Goal: Check status: Check status

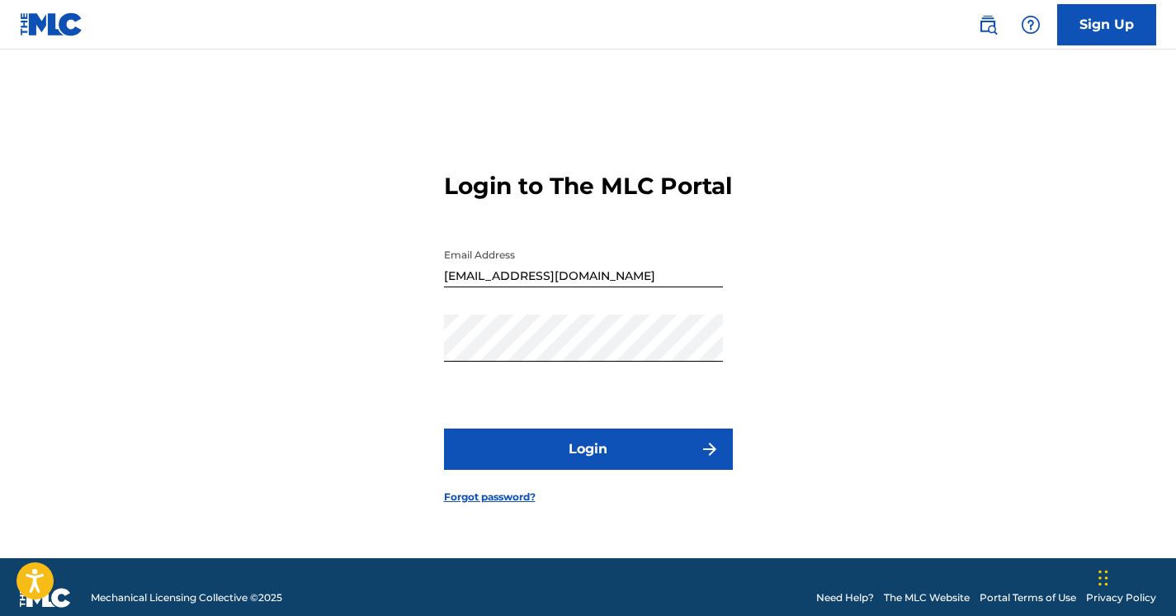
click at [601, 469] on button "Login" at bounding box center [588, 448] width 289 height 41
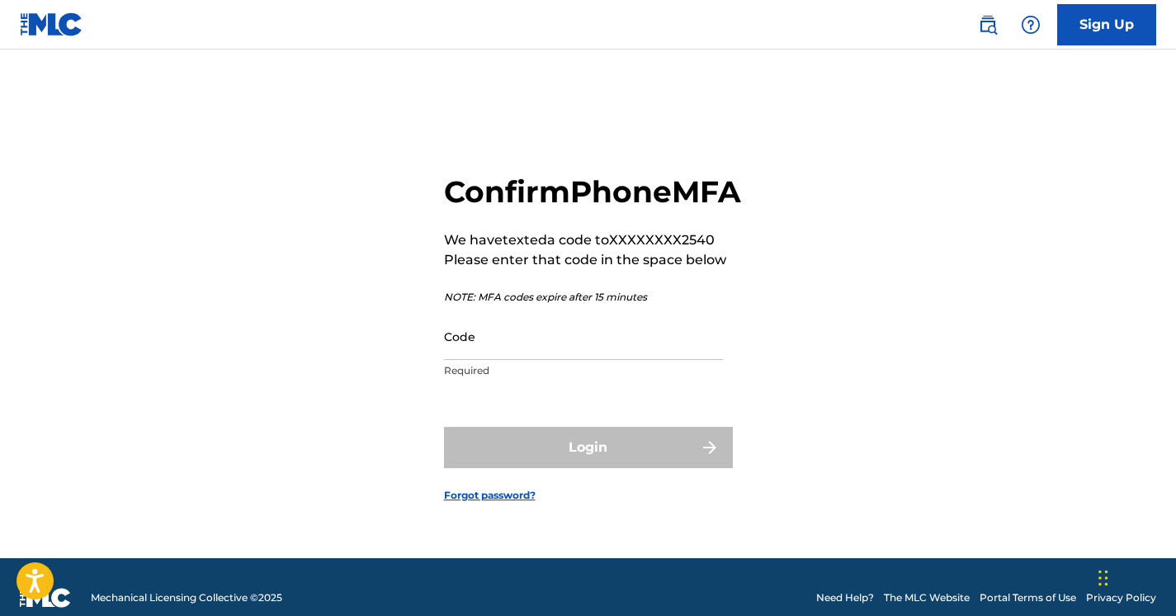
click at [521, 360] on input "Code" at bounding box center [583, 336] width 279 height 47
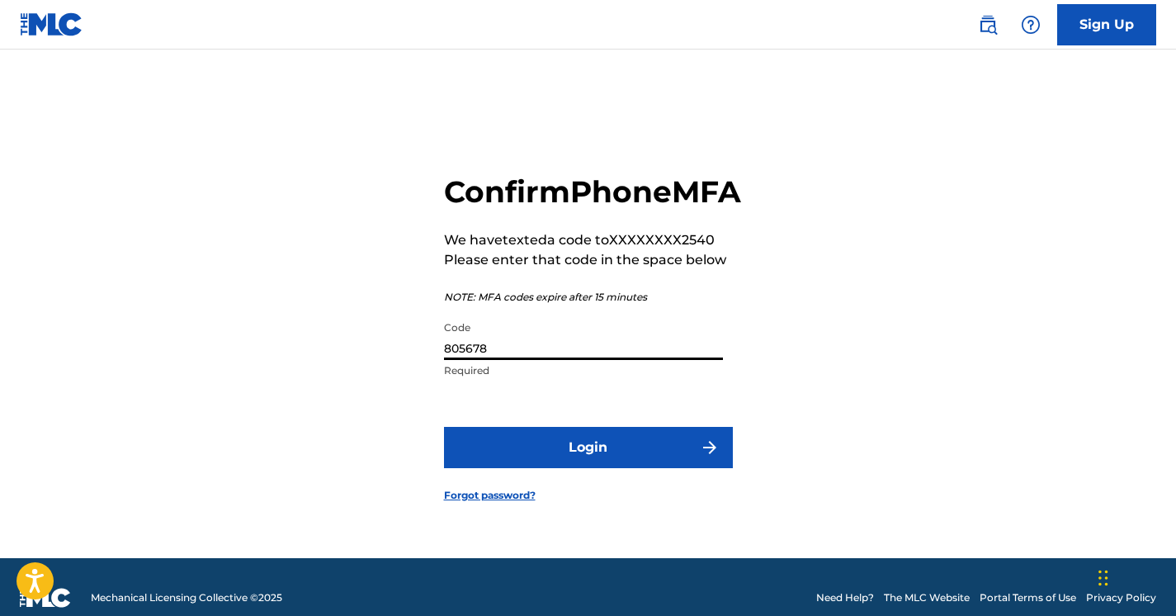
type input "805678"
click at [444, 427] on button "Login" at bounding box center [588, 447] width 289 height 41
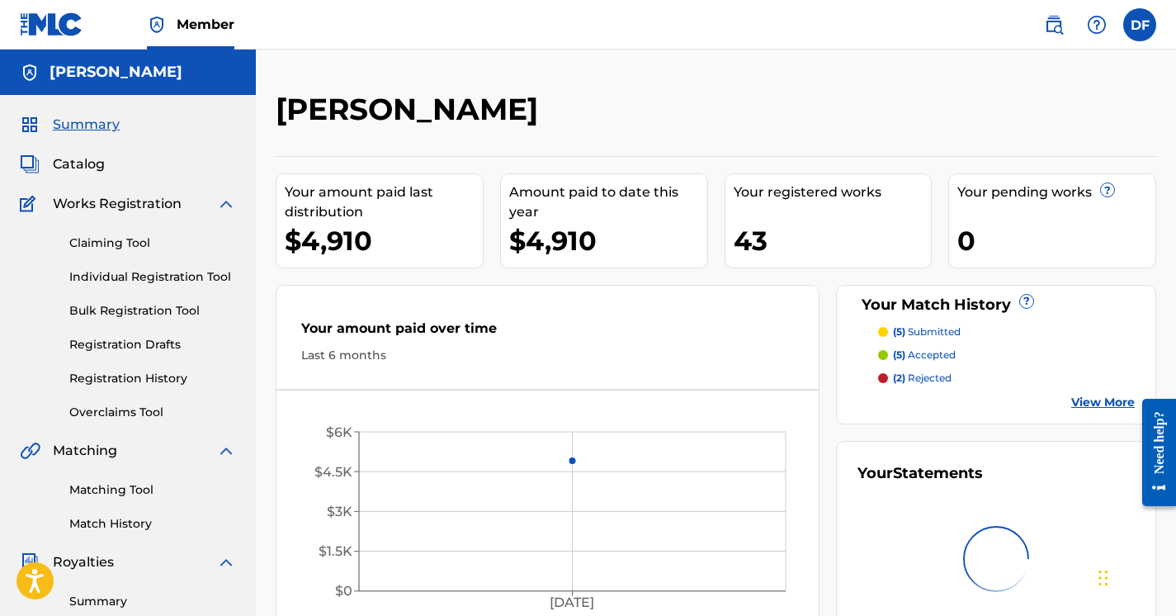
click at [97, 164] on span "Catalog" at bounding box center [79, 164] width 52 height 20
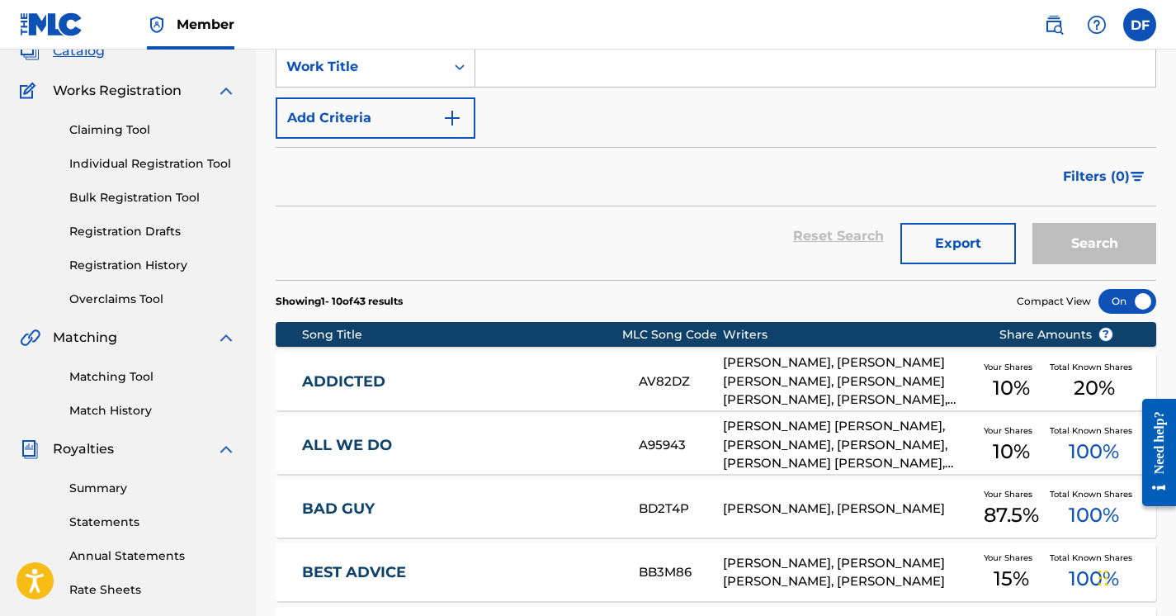
scroll to position [137, 0]
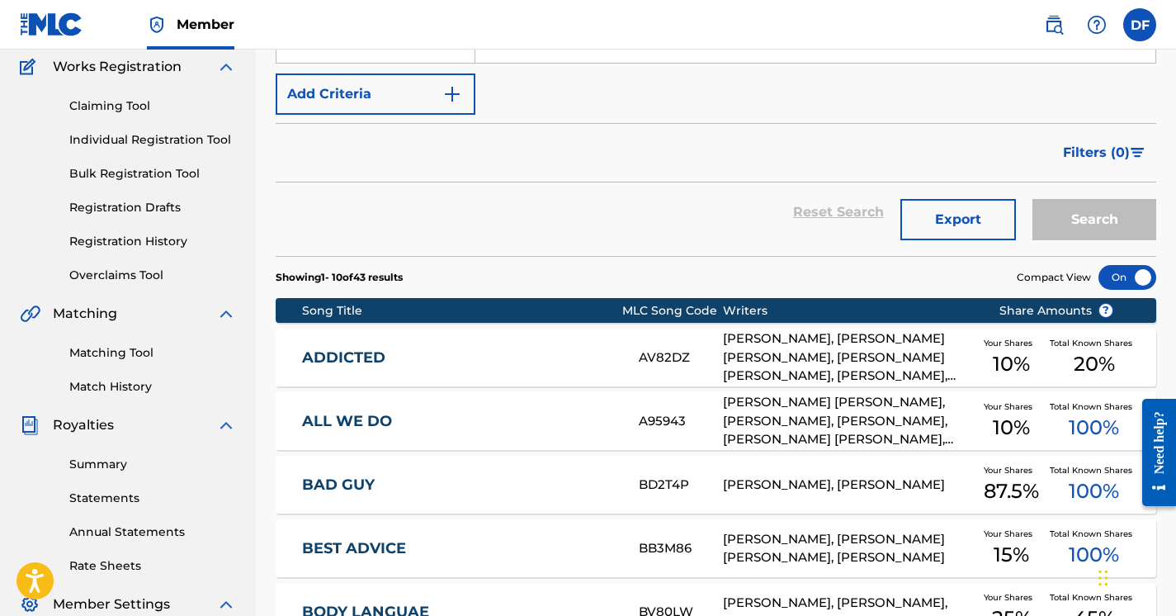
click at [111, 468] on link "Summary" at bounding box center [152, 463] width 167 height 17
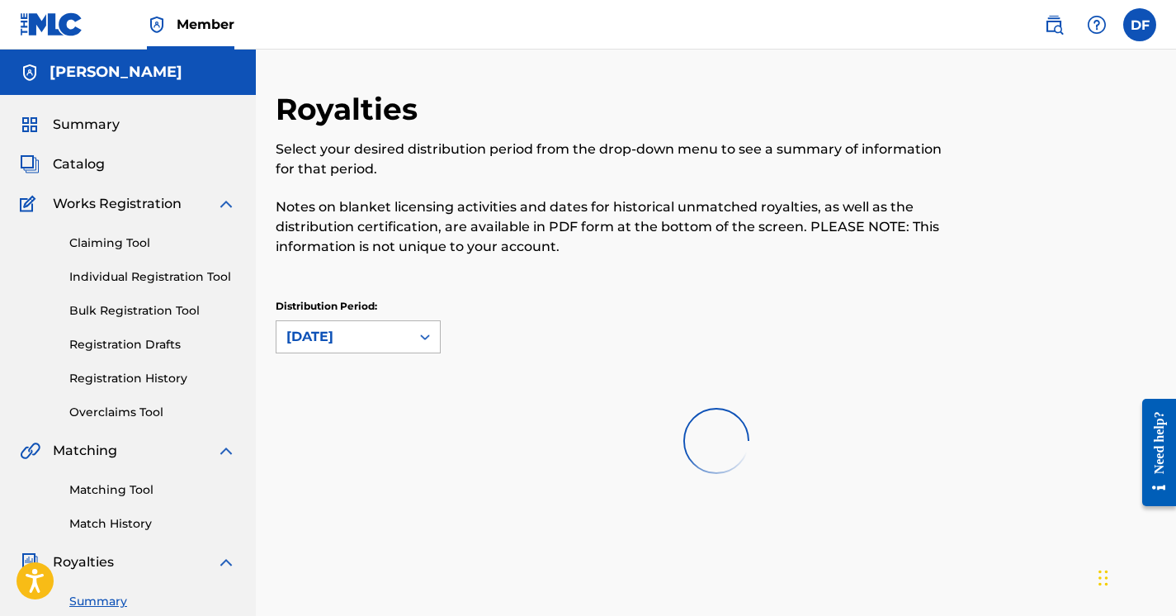
click at [309, 339] on div "[DATE]" at bounding box center [343, 337] width 114 height 20
click at [327, 285] on div "Royalties Select your desired distribution period from the drop-down menu to se…" at bounding box center [716, 239] width 880 height 297
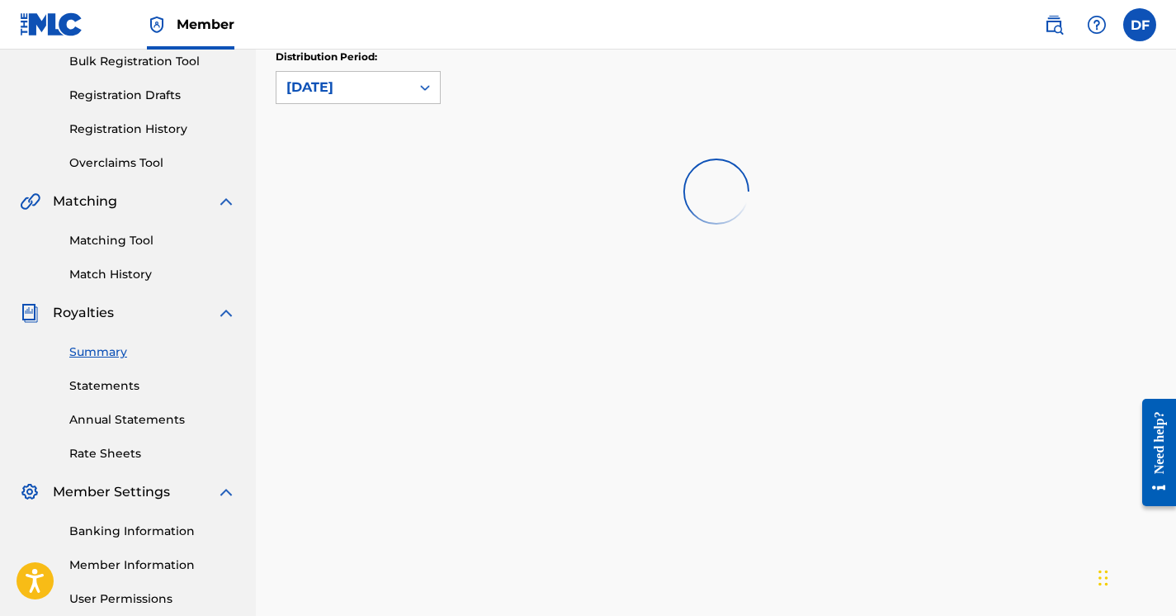
scroll to position [247, 0]
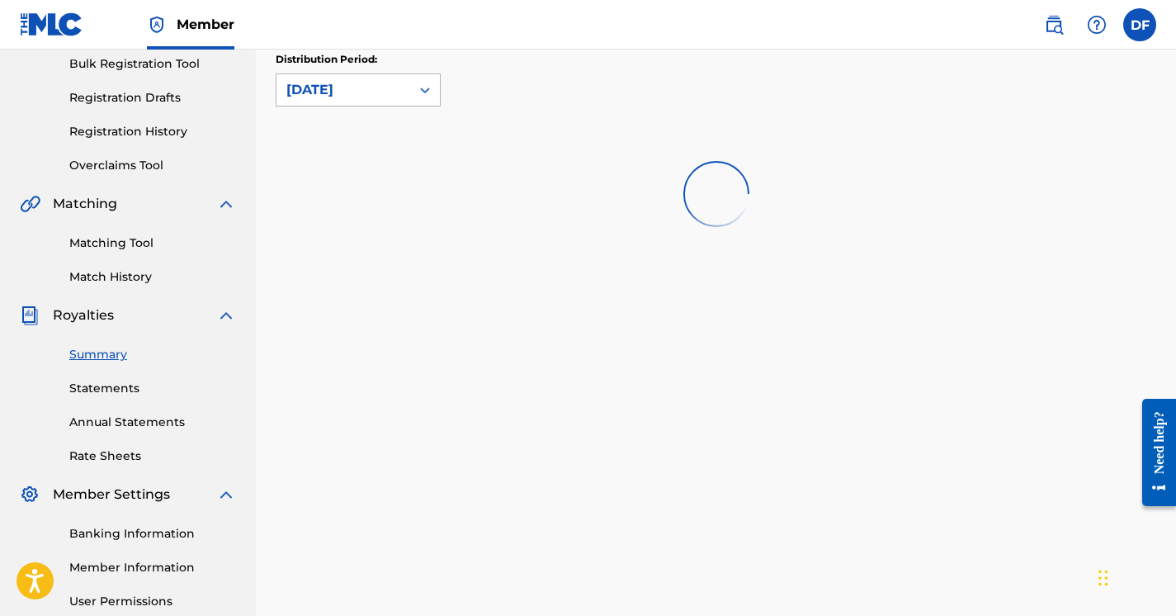
click at [385, 93] on div "[DATE]" at bounding box center [343, 90] width 114 height 20
click at [387, 177] on div at bounding box center [716, 194] width 880 height 106
click at [124, 387] on link "Statements" at bounding box center [152, 388] width 167 height 17
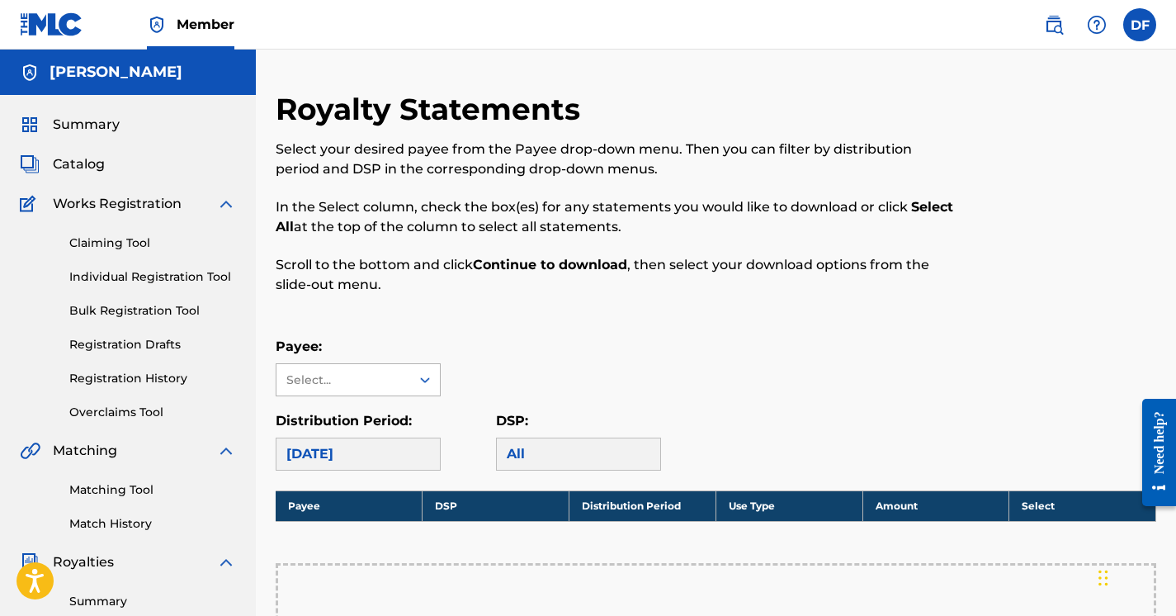
click at [385, 388] on div "Select..." at bounding box center [342, 379] width 112 height 17
click at [378, 418] on div "[PERSON_NAME]" at bounding box center [357, 416] width 163 height 41
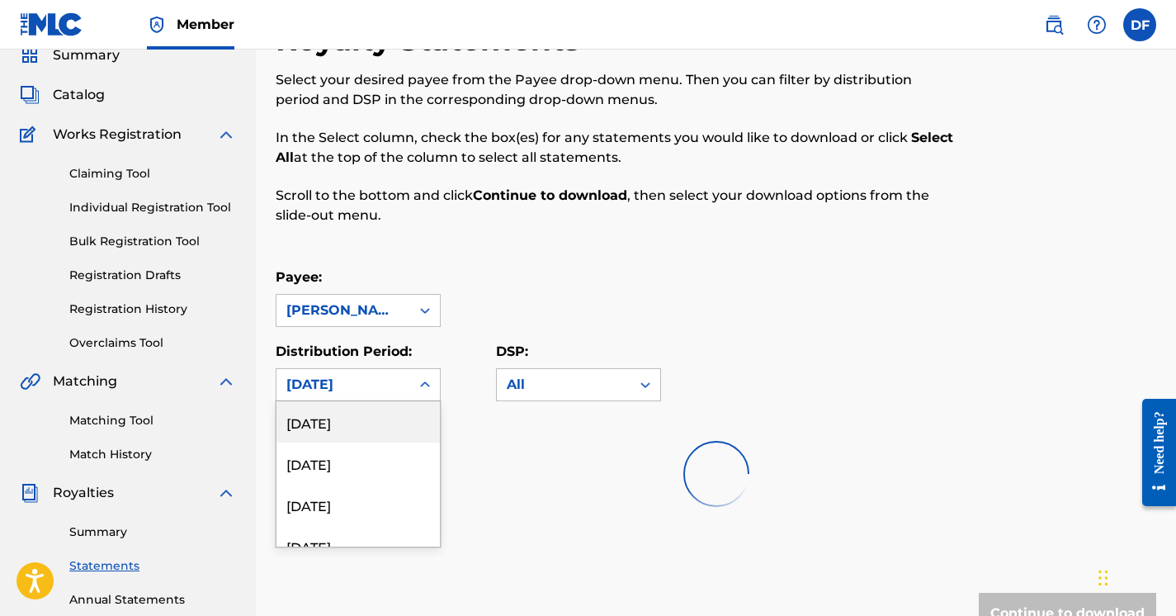
scroll to position [103, 0]
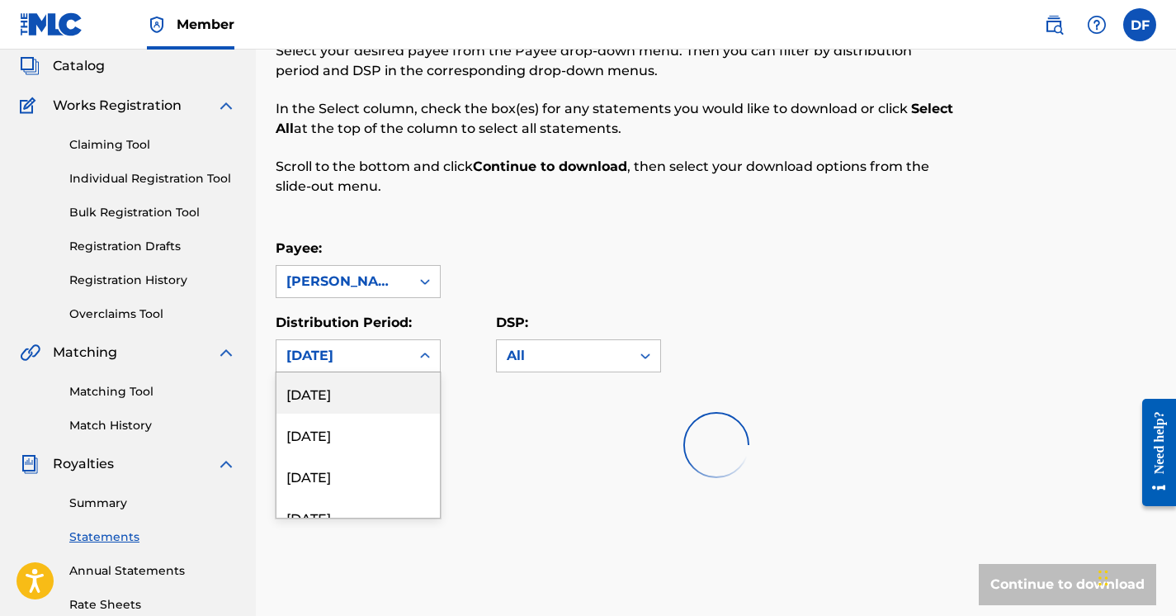
click at [367, 458] on div "Royalty Statements Select your desired payee from the Payee drop-down menu. The…" at bounding box center [716, 332] width 880 height 678
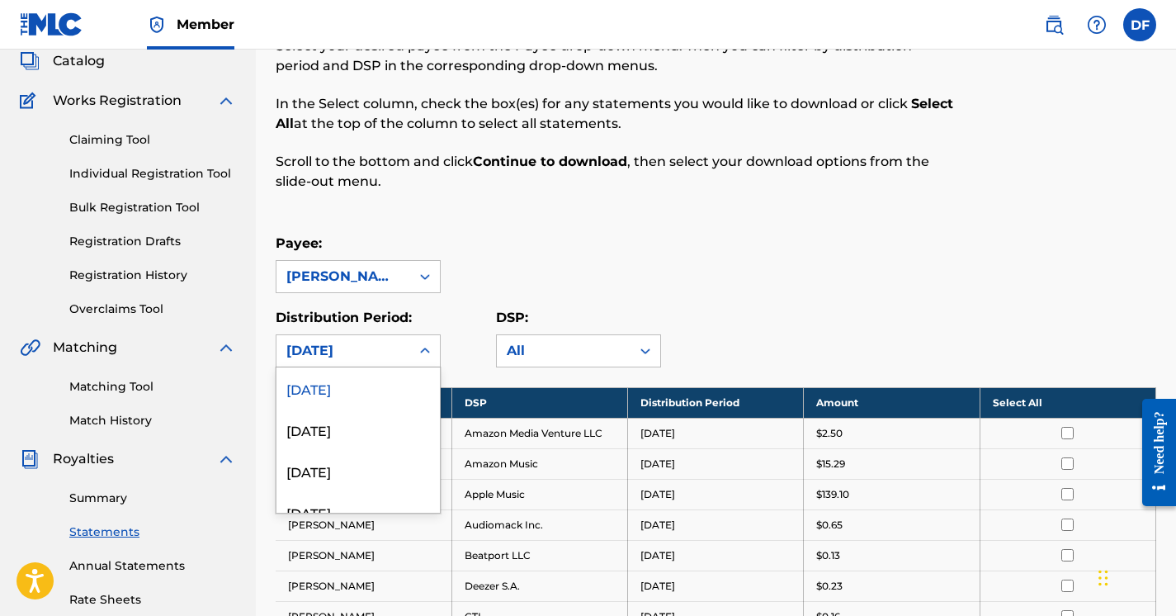
click at [379, 389] on div "[DATE]" at bounding box center [357, 387] width 163 height 41
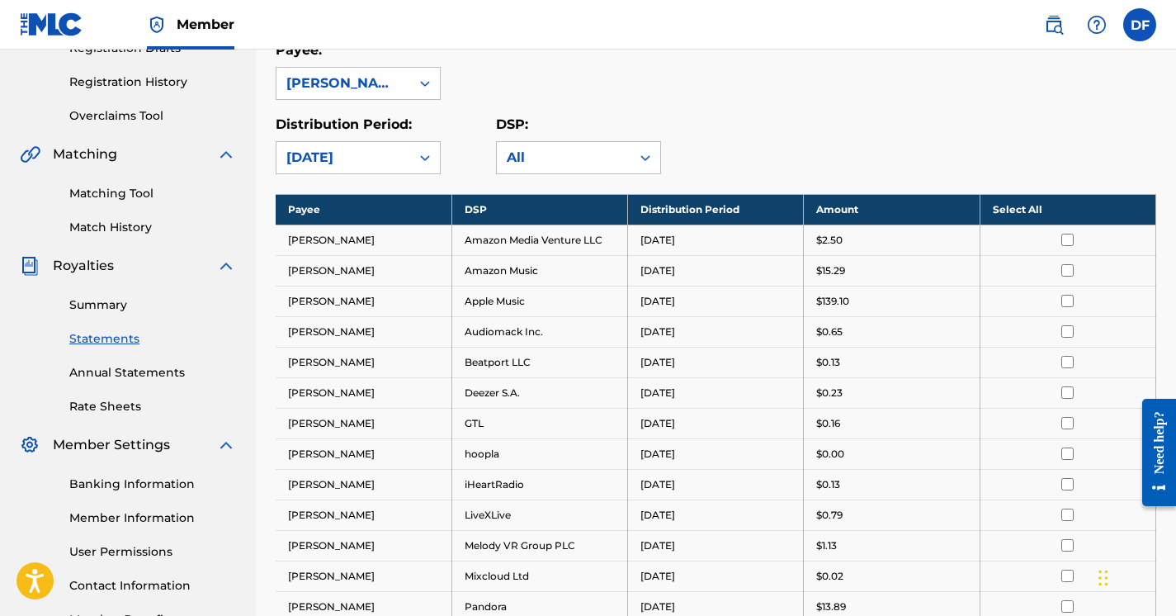
scroll to position [317, 0]
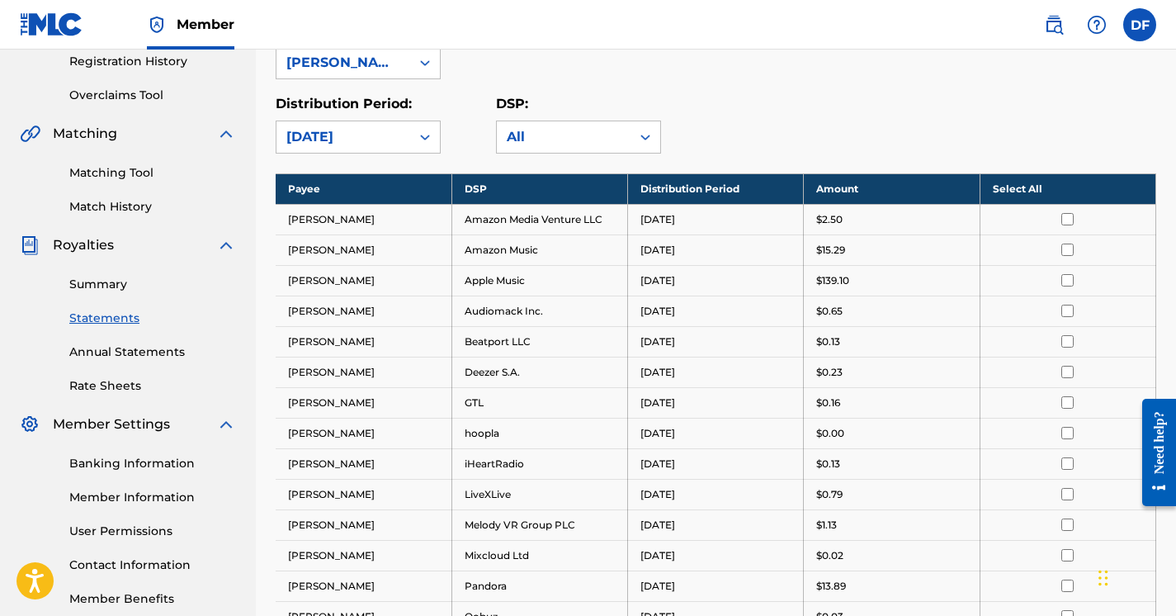
click at [111, 283] on link "Summary" at bounding box center [152, 284] width 167 height 17
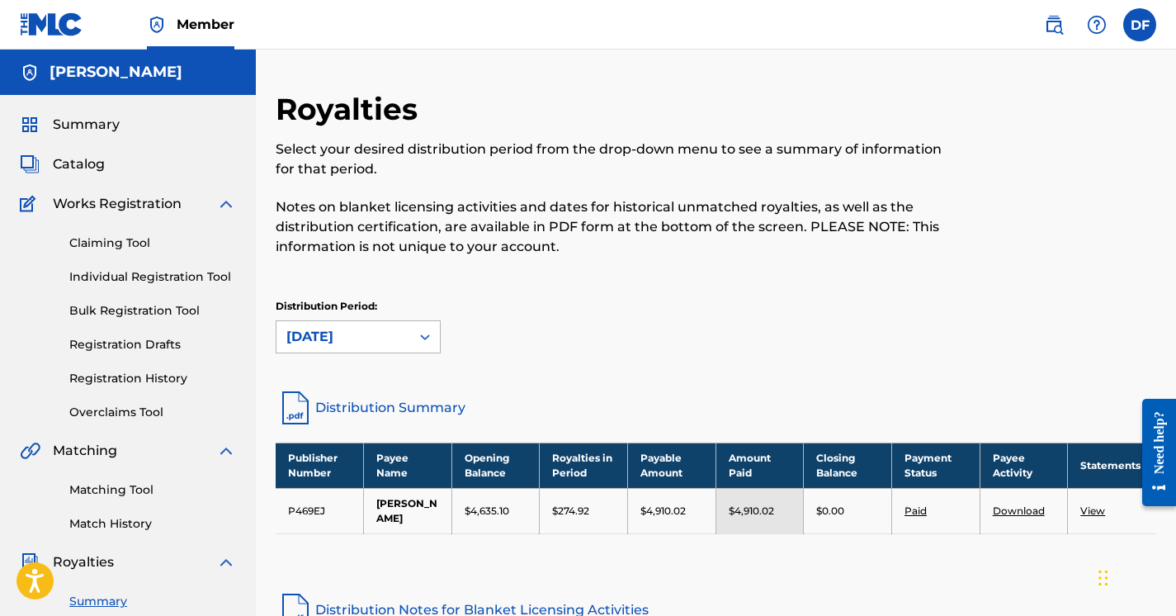
click at [355, 344] on div "[DATE]" at bounding box center [343, 337] width 114 height 20
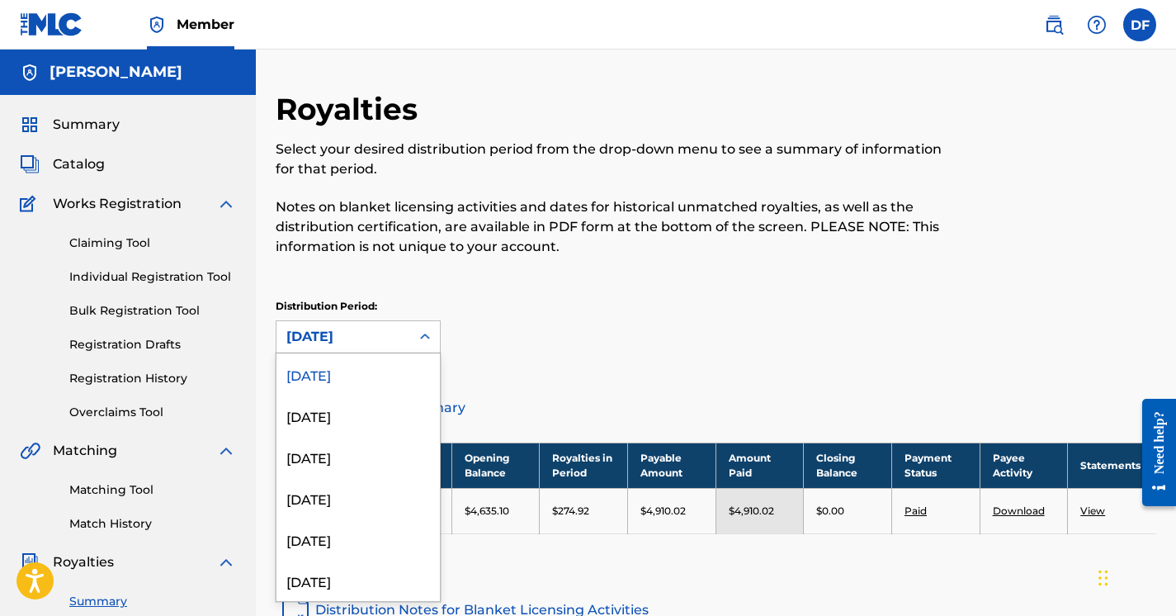
click at [448, 267] on div "Royalties Select your desired distribution period from the drop-down menu to se…" at bounding box center [615, 183] width 678 height 185
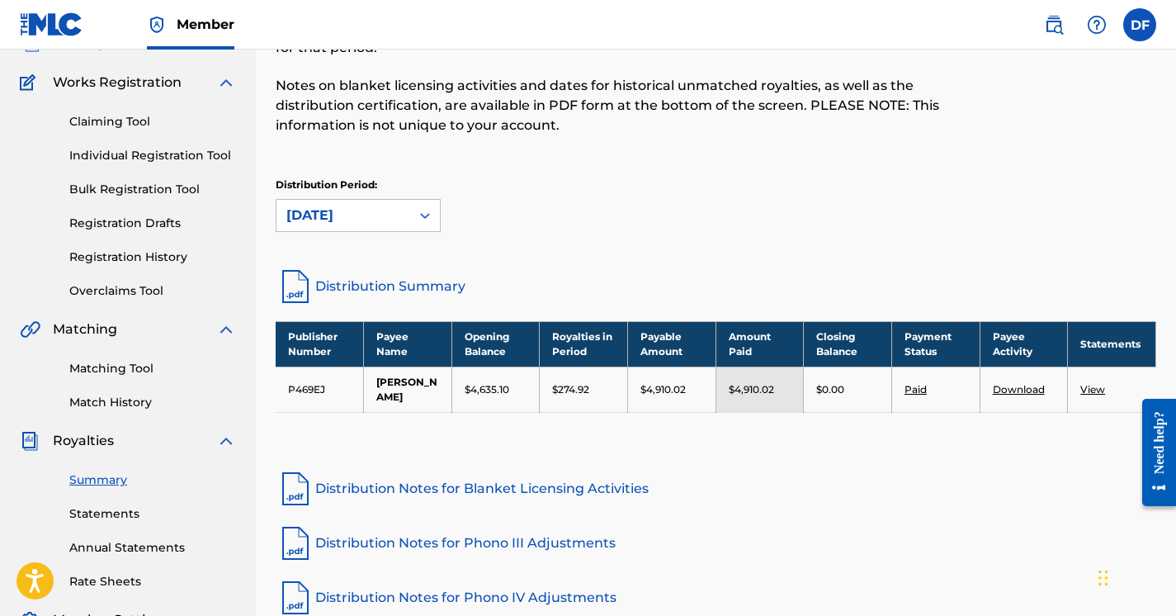
scroll to position [119, 0]
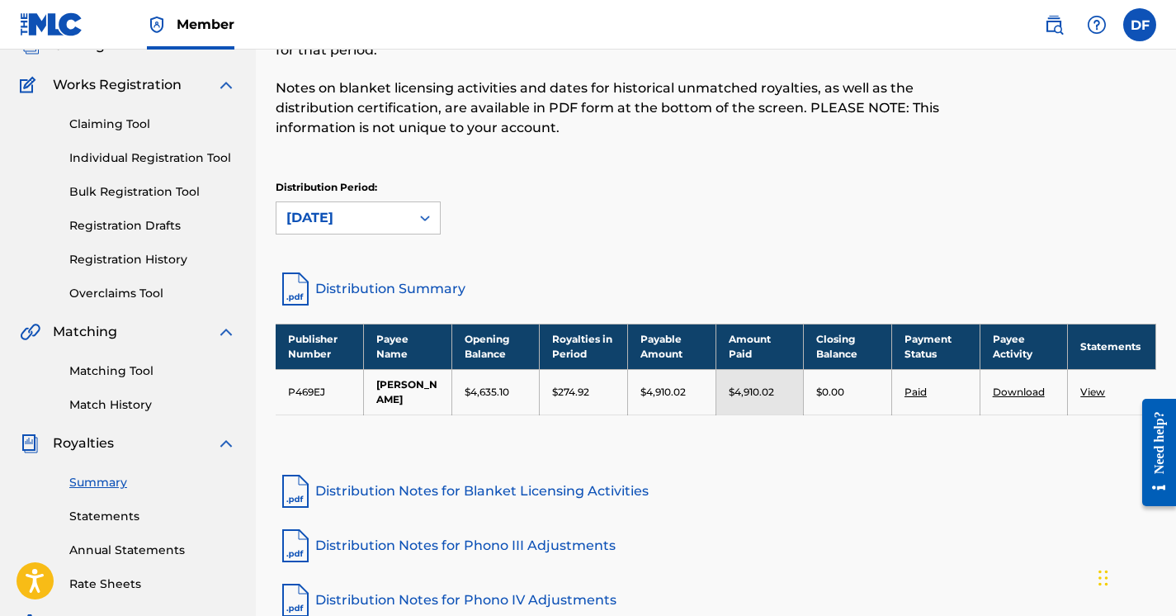
click at [118, 517] on link "Statements" at bounding box center [152, 515] width 167 height 17
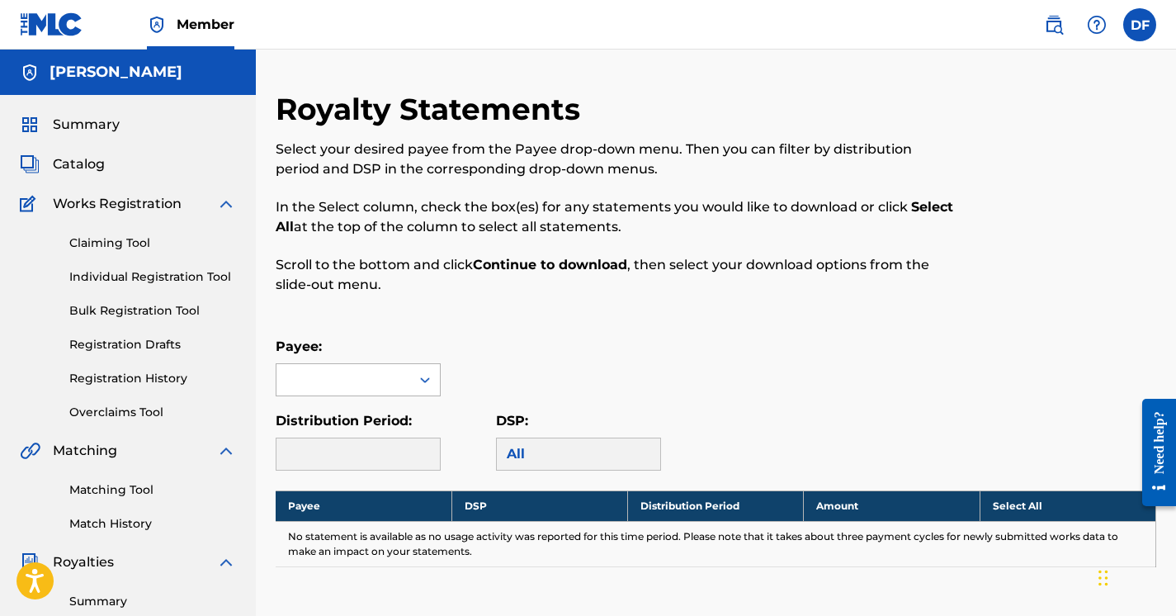
click at [388, 370] on div at bounding box center [343, 379] width 134 height 31
click at [372, 413] on div "[PERSON_NAME]" at bounding box center [357, 416] width 163 height 41
